Goal: Find specific page/section: Find specific page/section

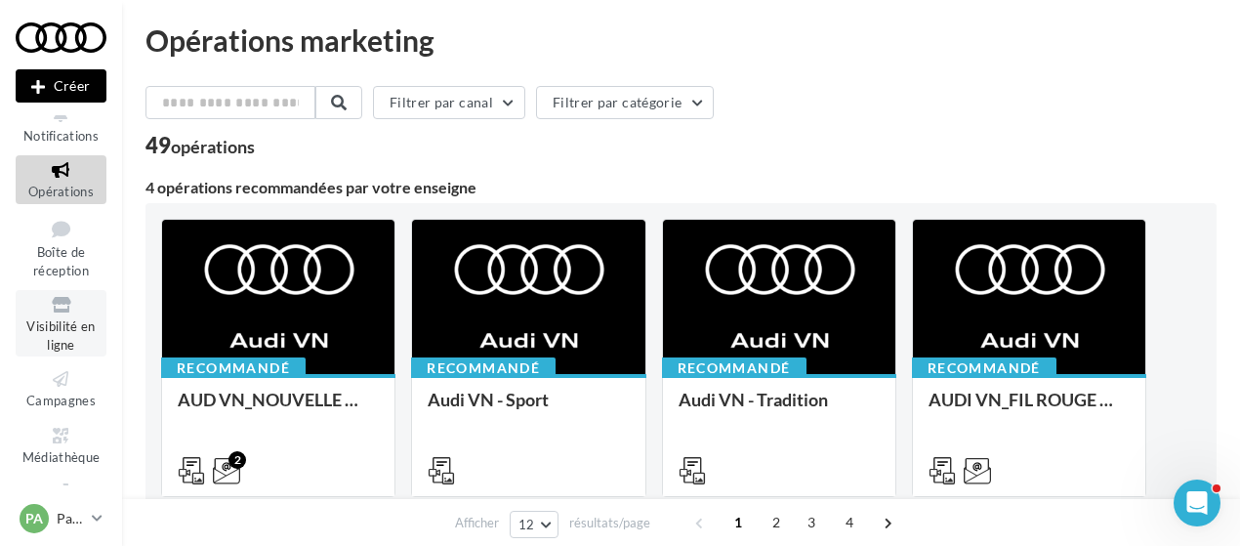
scroll to position [18, 0]
click at [64, 442] on icon at bounding box center [60, 434] width 79 height 22
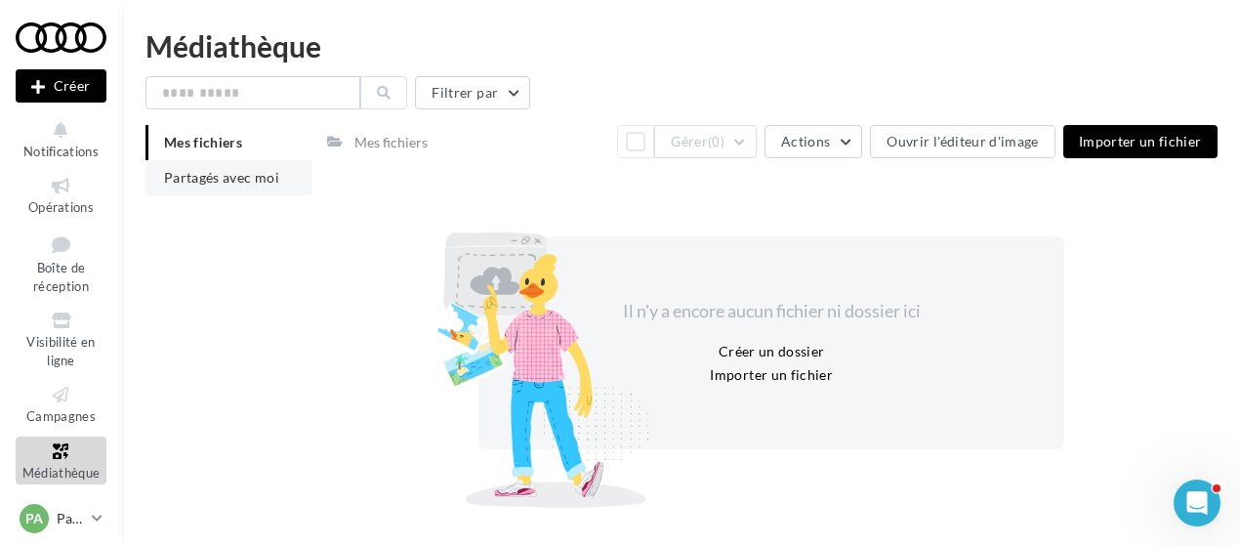
click at [191, 177] on span "Partagés avec moi" at bounding box center [221, 177] width 115 height 17
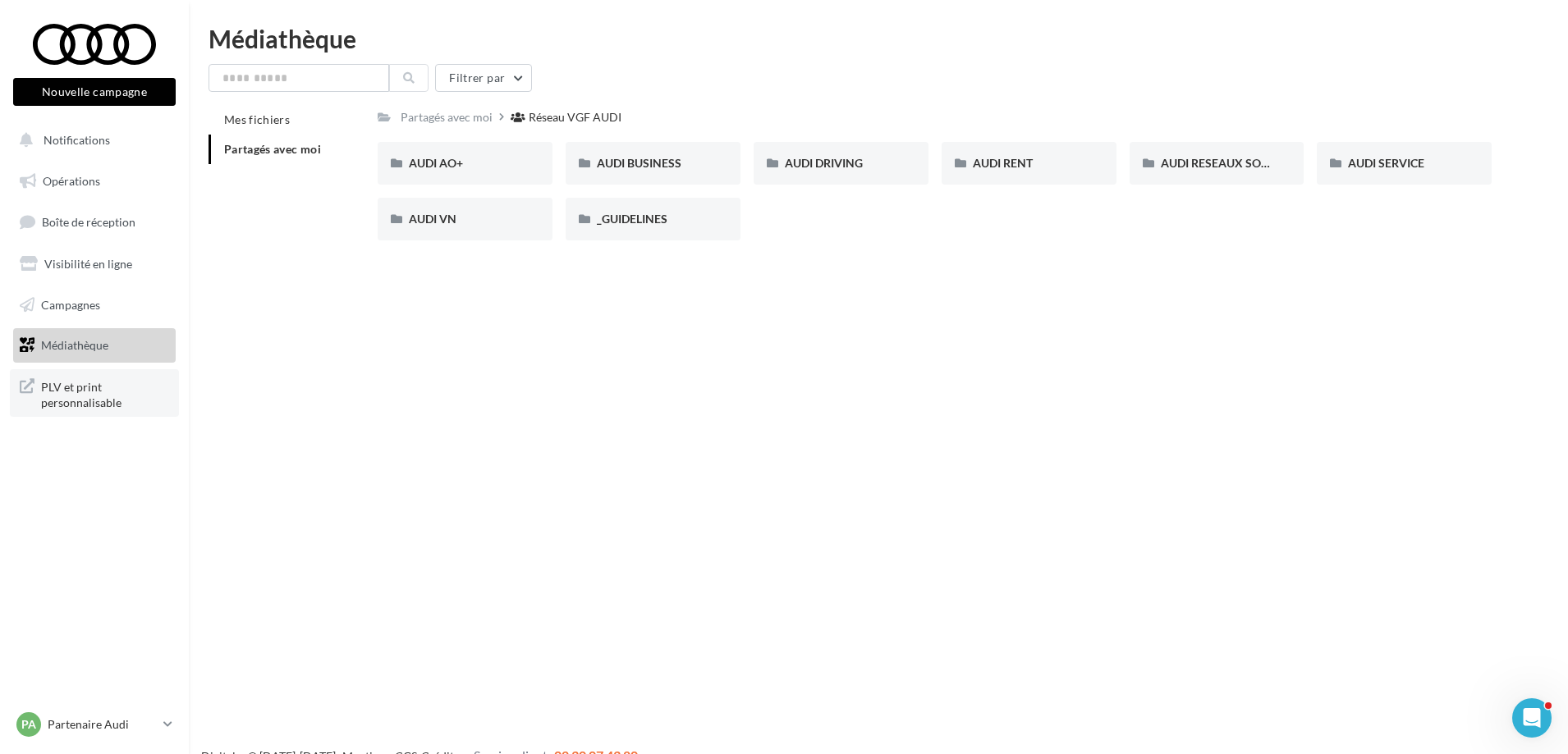
click at [54, 393] on span "PLV et print personnalisable" at bounding box center [105, 393] width 128 height 35
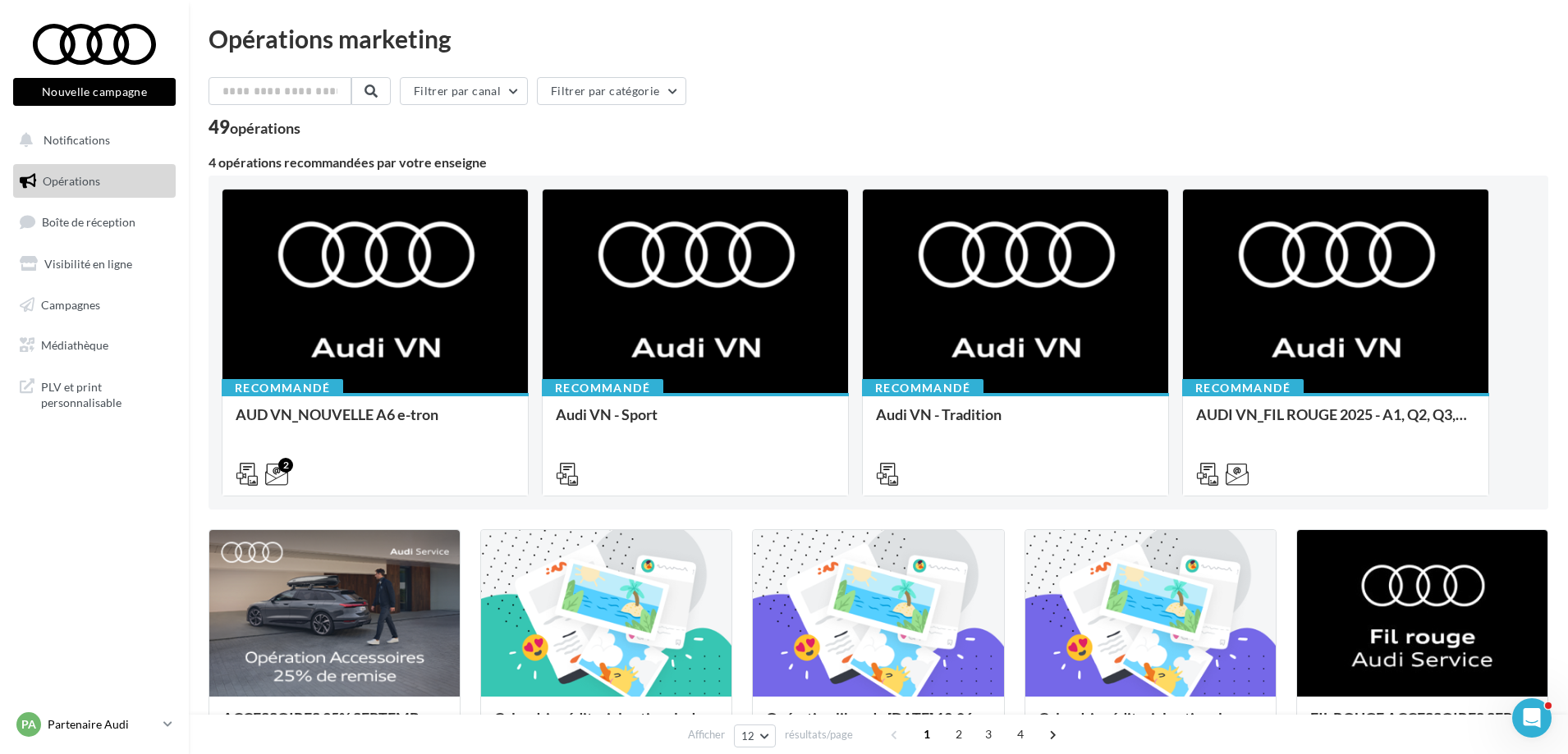
click at [120, 714] on div "PA Partenaire Audi acces_partenaire_audi" at bounding box center [87, 724] width 140 height 24
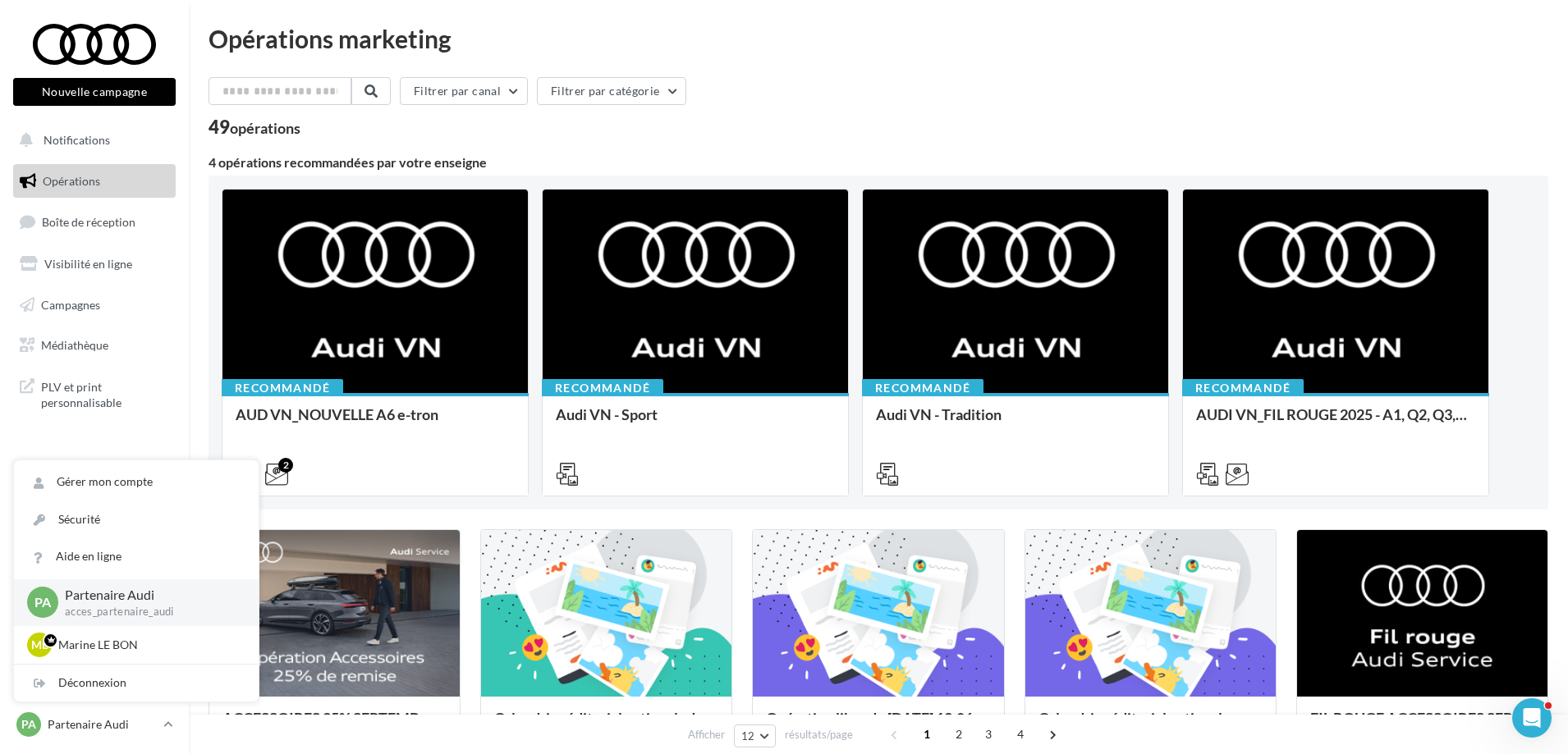
click at [107, 440] on nav "Nouvelle campagne Nouvelle campagne Notifications Opérations Boîte de réception…" at bounding box center [94, 377] width 189 height 754
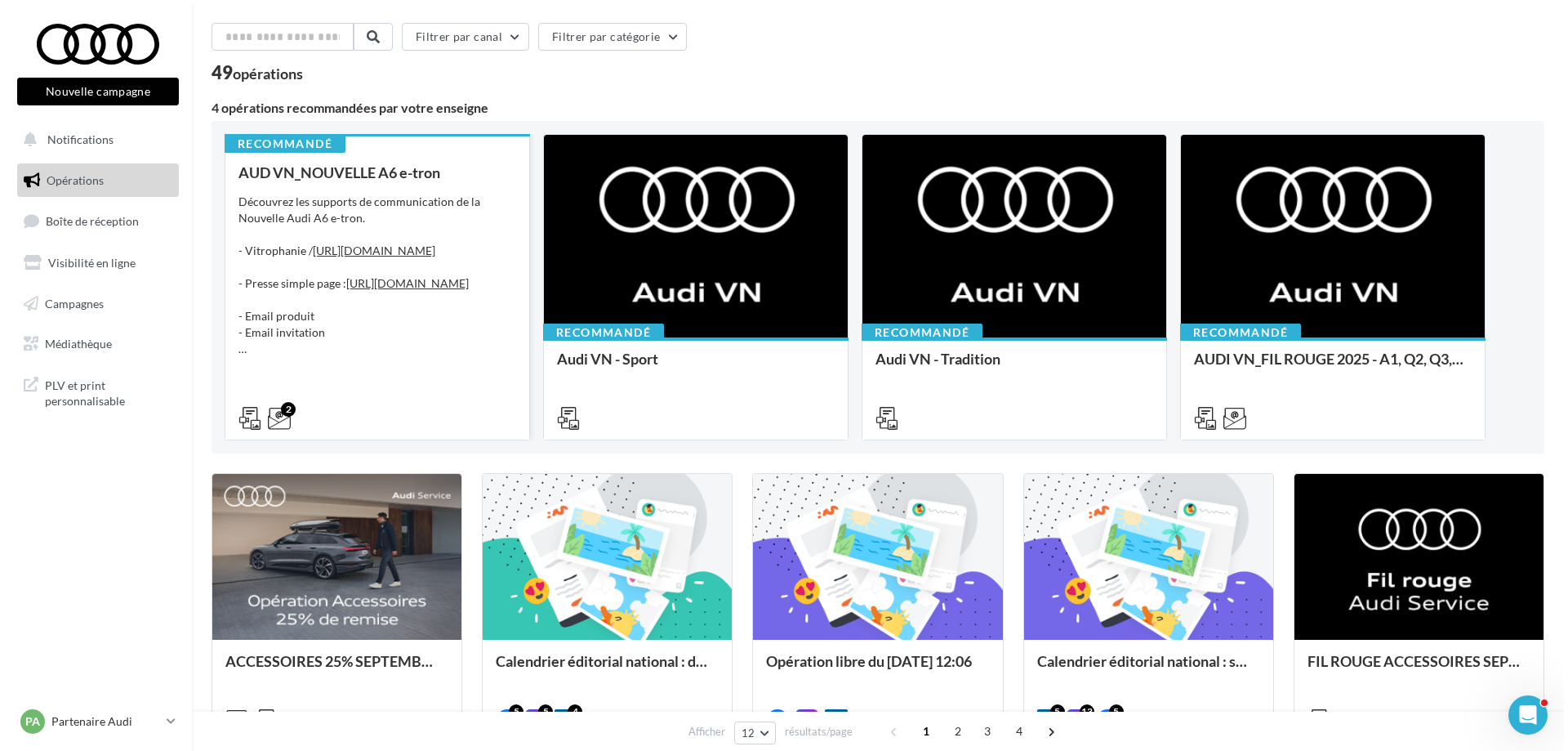
scroll to position [82, 0]
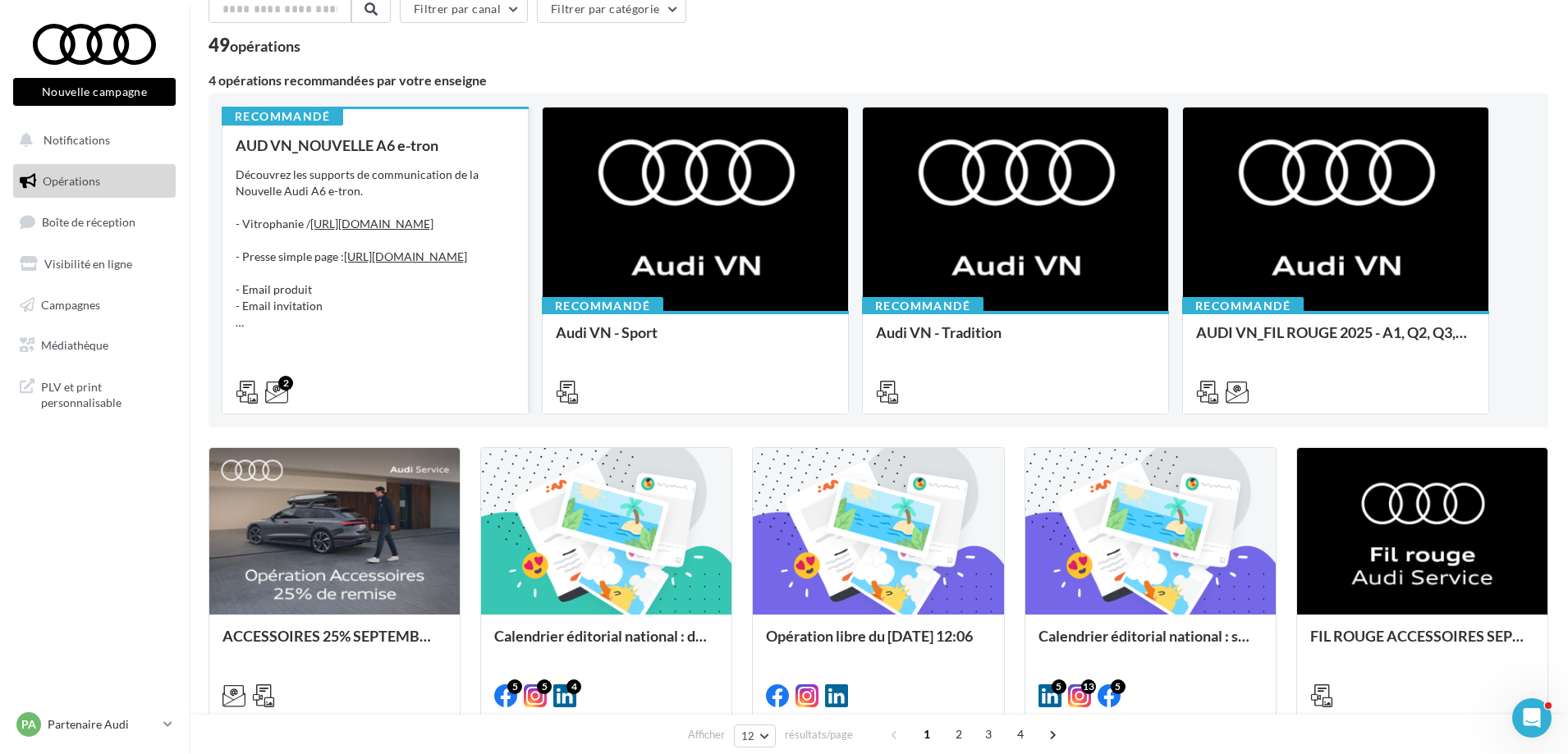
click at [398, 314] on div "Découvrez les supports de communication de la Nouvelle Audi A6 e-tron. - Vitrop…" at bounding box center [375, 248] width 279 height 164
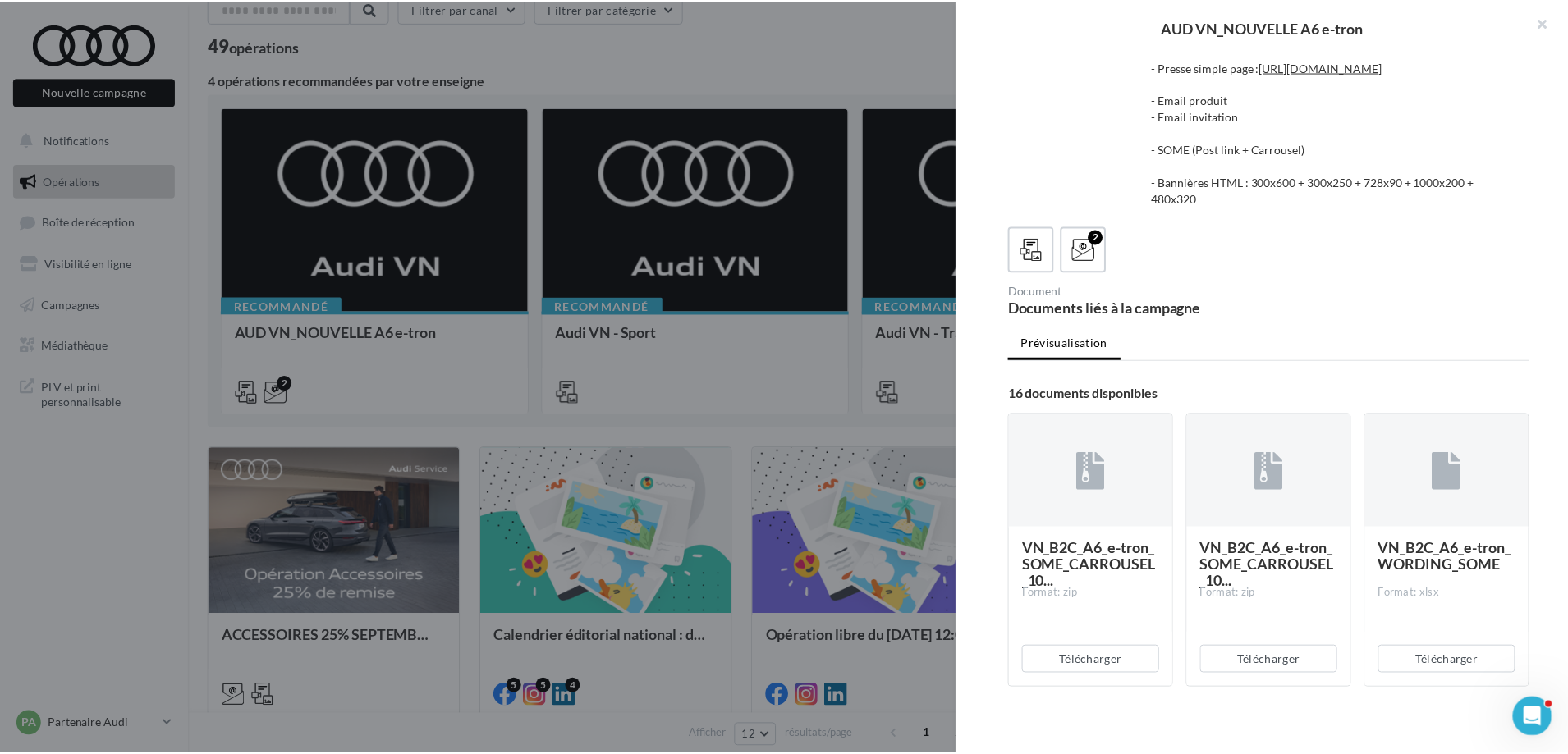
scroll to position [164, 0]
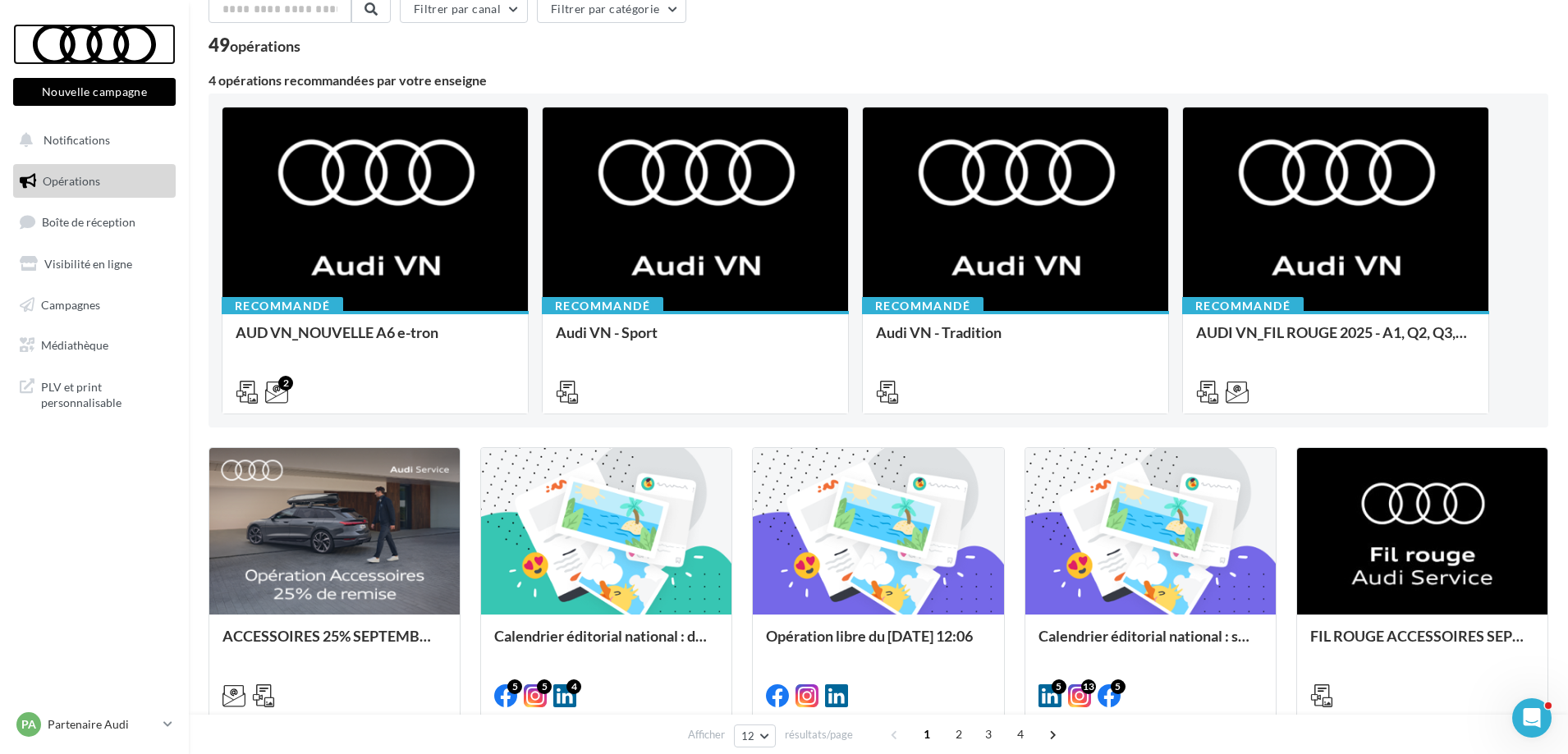
click at [114, 45] on div at bounding box center [94, 44] width 131 height 41
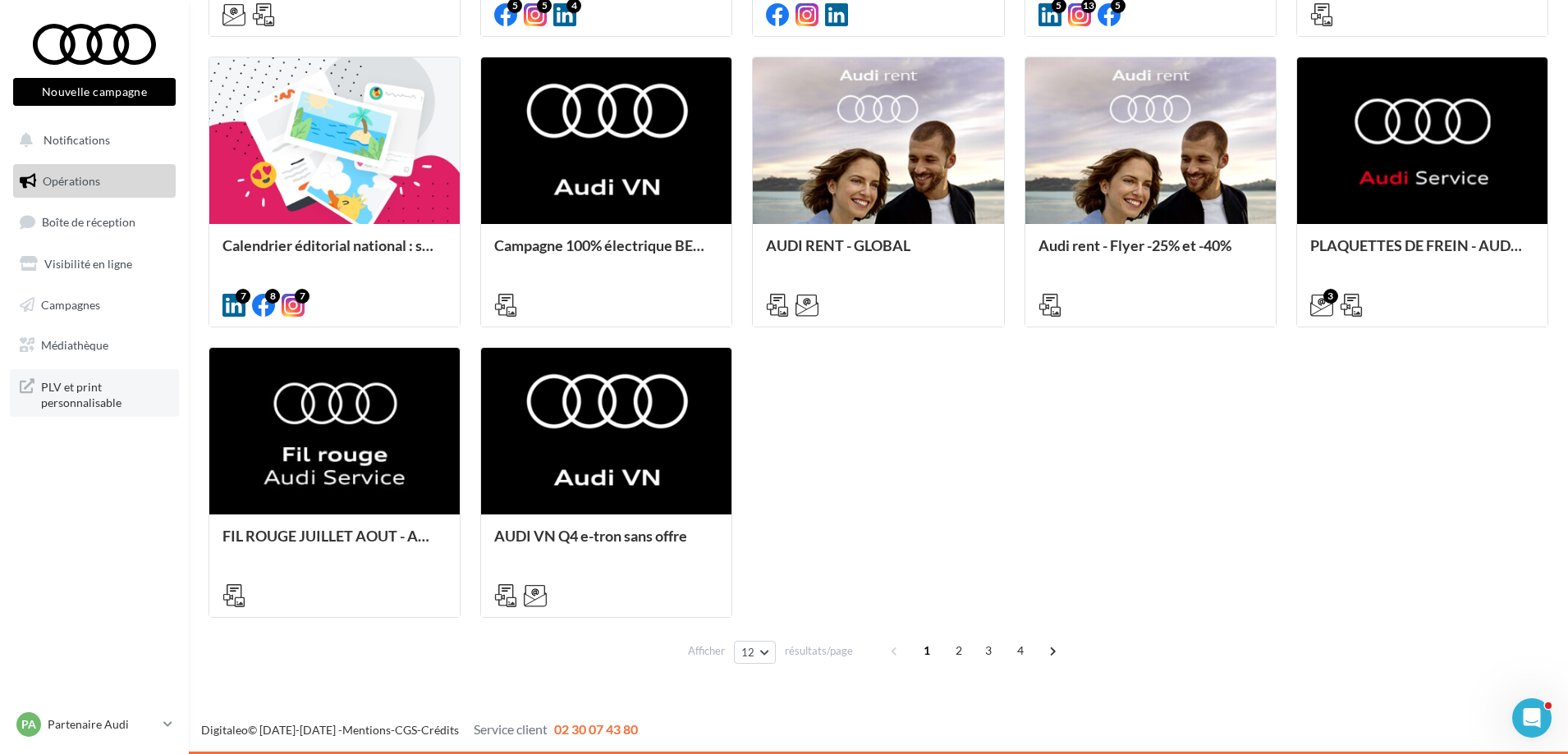
click at [76, 388] on span "PLV et print personnalisable" at bounding box center [105, 393] width 128 height 35
